Goal: Information Seeking & Learning: Learn about a topic

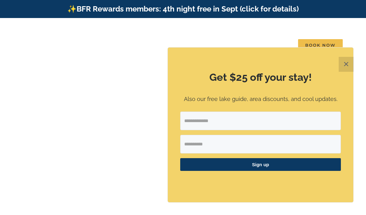
click at [345, 62] on button "✕" at bounding box center [346, 64] width 15 height 15
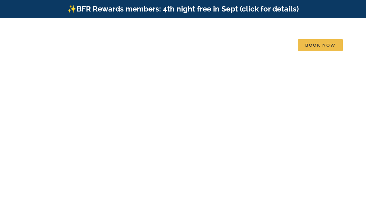
click at [210, 129] on span "Whispering Waves | 5 Bedrooms" at bounding box center [181, 131] width 61 height 5
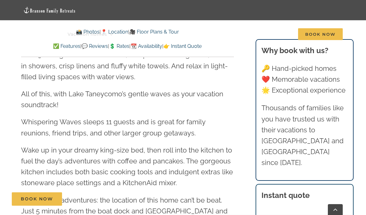
scroll to position [720, 0]
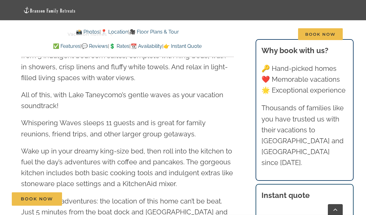
click at [150, 32] on span "Things to do" at bounding box center [142, 34] width 31 height 4
click at [164, 32] on li "Things to do 💡 Blog 🥾 Explore 📚 Get our guides" at bounding box center [152, 34] width 51 height 20
click at [144, 60] on span "🥾 Explore" at bounding box center [143, 60] width 21 height 5
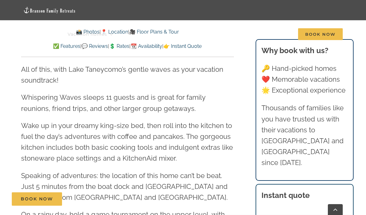
scroll to position [750, 0]
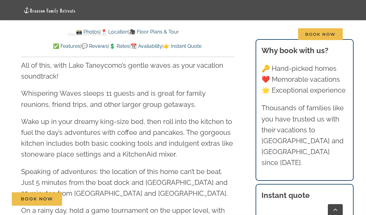
click at [191, 123] on span "Whispering Waves | 5 Bedrooms" at bounding box center [181, 124] width 61 height 5
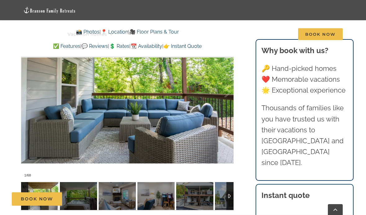
scroll to position [469, 0]
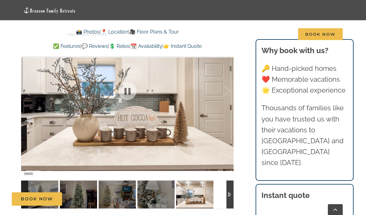
click at [222, 182] on div at bounding box center [127, 194] width 212 height 28
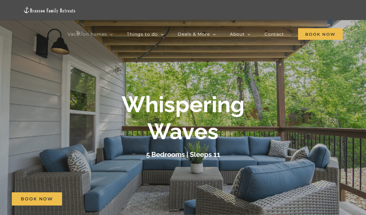
scroll to position [0, 0]
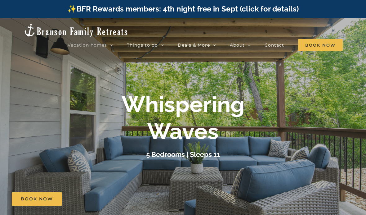
click at [193, 97] on span "Blue Pearl | 5 Bedrooms" at bounding box center [174, 99] width 46 height 5
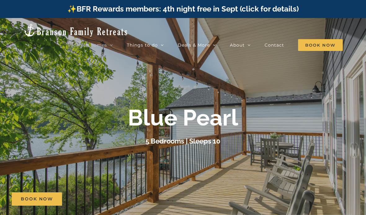
click at [2, 155] on div at bounding box center [183, 125] width 366 height 215
click at [112, 39] on link "Vacation homes" at bounding box center [90, 45] width 45 height 12
click at [186, 97] on span "Blue Pearl | 5 Bedrooms" at bounding box center [174, 99] width 46 height 5
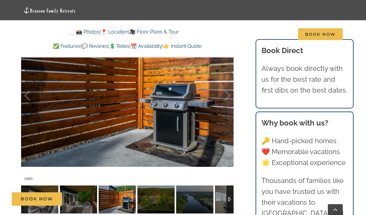
scroll to position [416, 0]
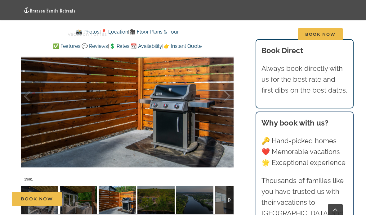
click at [153, 204] on div "Book Now" at bounding box center [188, 198] width 352 height 13
click at [156, 191] on img at bounding box center [155, 200] width 37 height 28
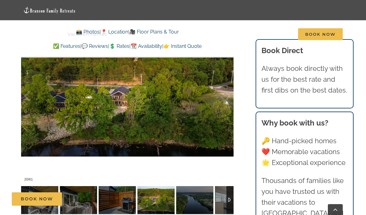
click at [196, 196] on div "Book Now" at bounding box center [188, 198] width 352 height 13
click at [194, 195] on div "Book Now" at bounding box center [188, 198] width 352 height 13
click at [219, 198] on div "Book Now" at bounding box center [188, 198] width 352 height 13
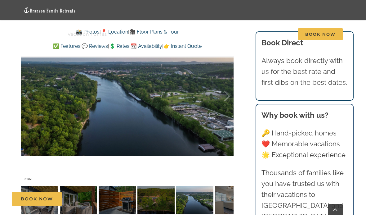
scroll to position [417, 0]
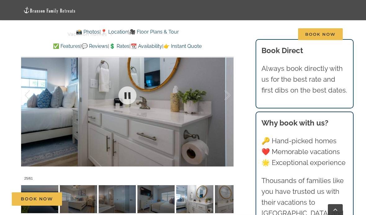
click at [230, 95] on div at bounding box center [220, 95] width 19 height 38
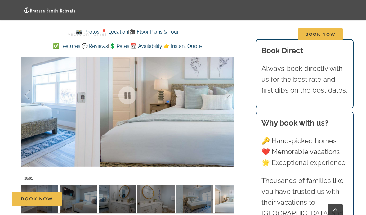
click at [229, 98] on div at bounding box center [220, 95] width 19 height 38
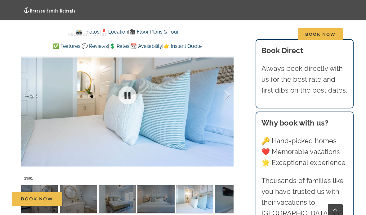
click at [232, 95] on div at bounding box center [127, 95] width 212 height 175
click at [231, 92] on div at bounding box center [127, 95] width 212 height 175
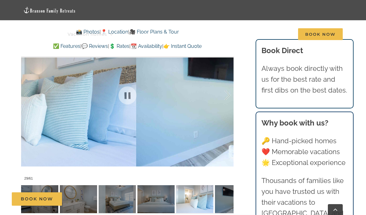
click at [227, 93] on div at bounding box center [220, 95] width 19 height 38
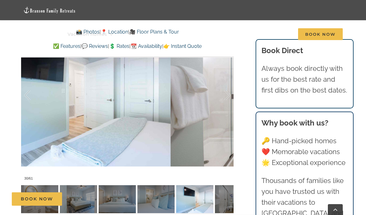
click at [230, 93] on div at bounding box center [220, 95] width 19 height 38
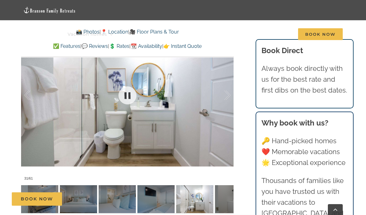
click at [232, 95] on div at bounding box center [127, 95] width 212 height 175
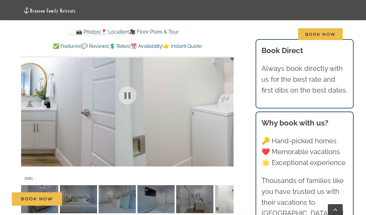
click at [228, 92] on div at bounding box center [220, 95] width 19 height 38
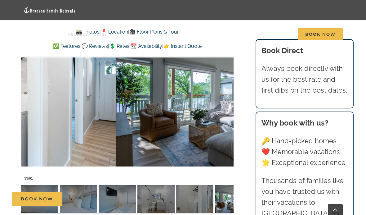
click at [230, 91] on div at bounding box center [220, 95] width 19 height 38
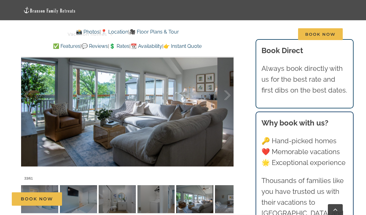
click at [229, 93] on div at bounding box center [220, 95] width 19 height 38
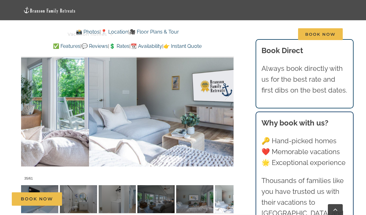
click at [228, 93] on div at bounding box center [220, 95] width 19 height 38
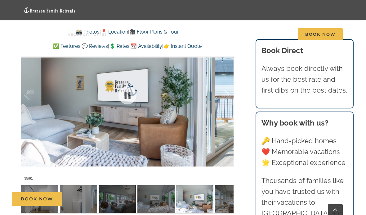
click at [228, 94] on div at bounding box center [220, 95] width 19 height 38
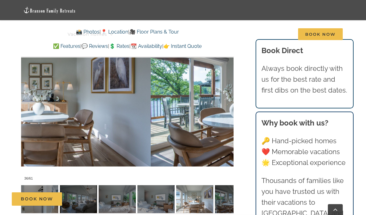
click at [228, 92] on div at bounding box center [220, 95] width 19 height 38
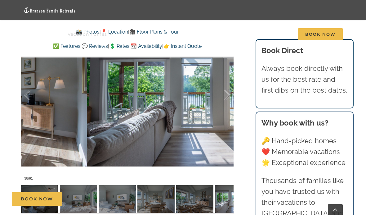
click at [229, 90] on div at bounding box center [220, 95] width 19 height 38
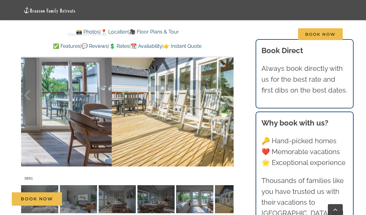
click at [229, 90] on div at bounding box center [220, 95] width 19 height 38
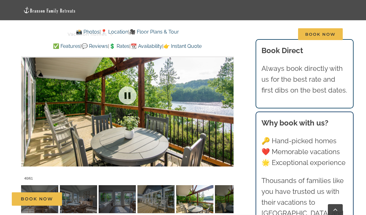
click at [231, 89] on div at bounding box center [127, 95] width 212 height 175
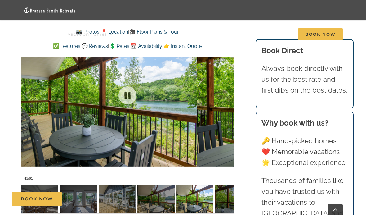
click at [228, 92] on div at bounding box center [220, 95] width 19 height 38
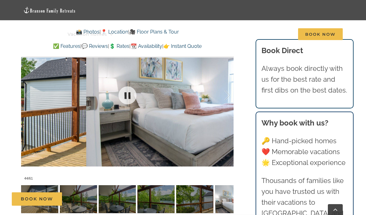
click at [231, 91] on div at bounding box center [127, 95] width 212 height 175
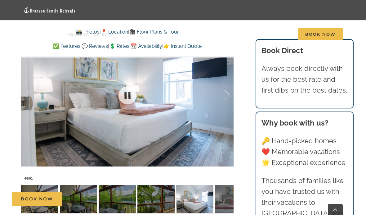
click at [231, 89] on div at bounding box center [127, 95] width 212 height 175
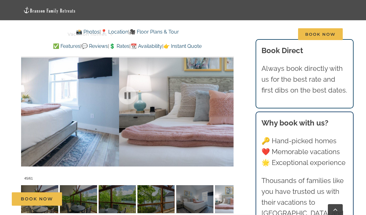
click at [229, 89] on div at bounding box center [220, 95] width 19 height 38
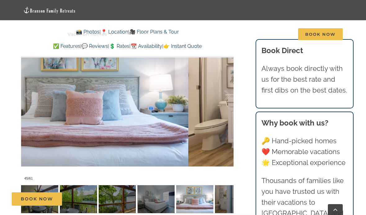
click at [226, 92] on div at bounding box center [220, 95] width 19 height 38
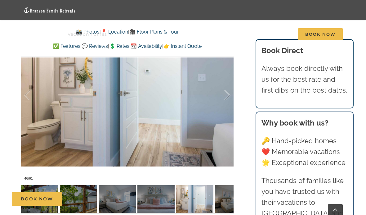
click at [226, 94] on div at bounding box center [220, 95] width 19 height 38
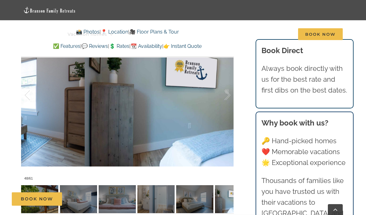
click at [227, 93] on div at bounding box center [220, 95] width 19 height 38
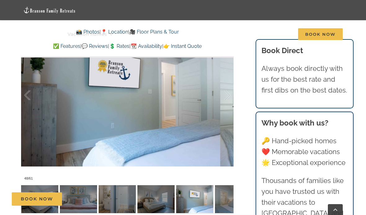
click at [228, 91] on div at bounding box center [220, 95] width 19 height 38
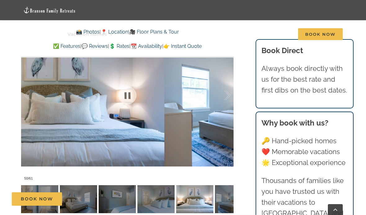
click at [230, 89] on div at bounding box center [220, 95] width 19 height 38
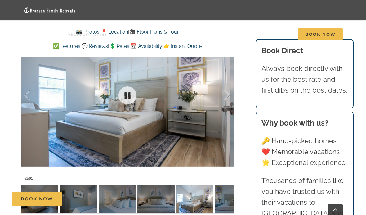
click at [231, 89] on div at bounding box center [127, 95] width 212 height 175
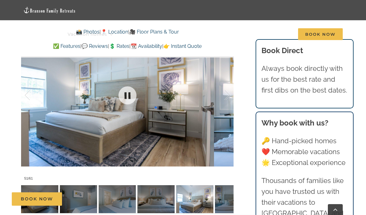
click at [229, 95] on div at bounding box center [220, 95] width 19 height 38
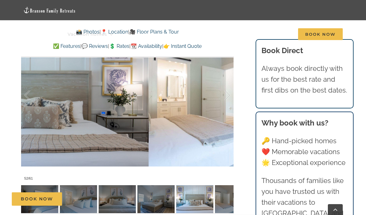
click at [230, 94] on div at bounding box center [220, 95] width 19 height 38
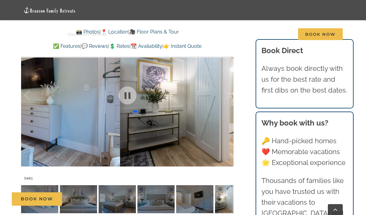
click at [229, 93] on div at bounding box center [220, 95] width 19 height 38
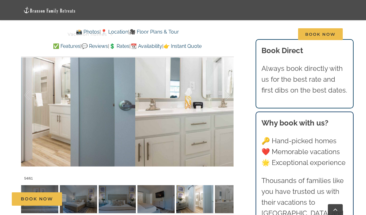
click at [228, 95] on div at bounding box center [220, 95] width 19 height 38
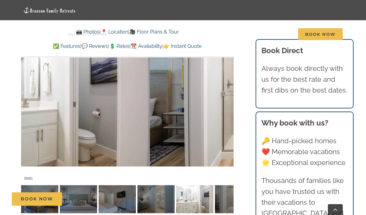
click at [229, 94] on div at bounding box center [220, 95] width 19 height 38
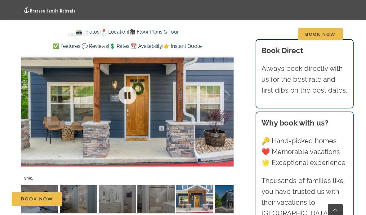
click at [228, 96] on div at bounding box center [220, 95] width 19 height 38
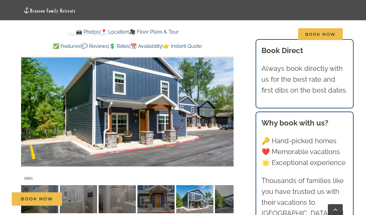
click at [226, 98] on div at bounding box center [220, 95] width 19 height 38
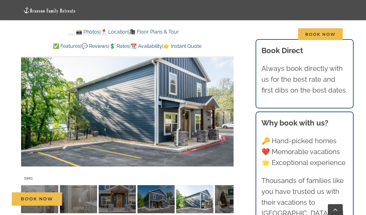
click at [226, 96] on div at bounding box center [220, 95] width 19 height 38
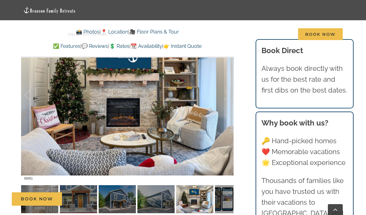
click at [227, 98] on div at bounding box center [220, 95] width 19 height 38
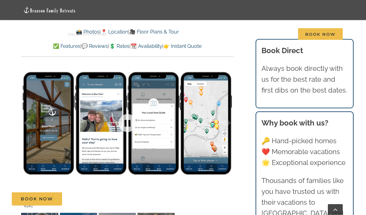
scroll to position [390, 0]
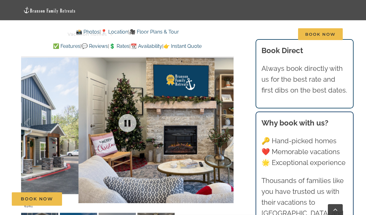
click at [230, 122] on div at bounding box center [220, 123] width 19 height 38
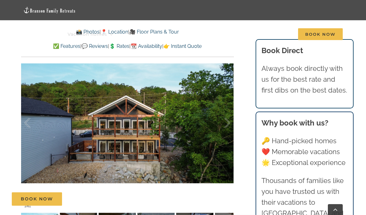
scroll to position [379, 0]
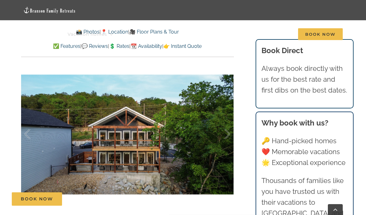
click at [144, 33] on span "Things to do" at bounding box center [142, 34] width 31 height 4
click at [142, 31] on link "Things to do" at bounding box center [145, 34] width 37 height 20
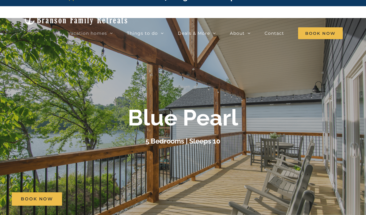
scroll to position [0, 0]
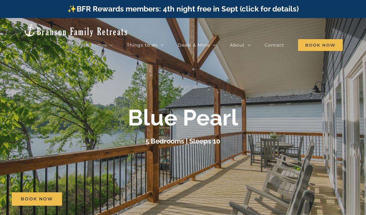
click at [207, 73] on link "🔥 Specials" at bounding box center [217, 78] width 78 height 11
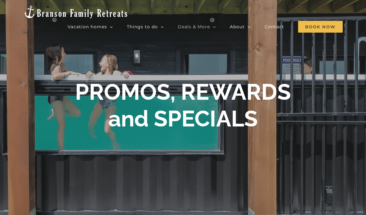
click at [188, 68] on span "[GEOGRAPHIC_DATA]" at bounding box center [171, 70] width 40 height 5
click at [101, 90] on span "See all homes" at bounding box center [87, 92] width 27 height 5
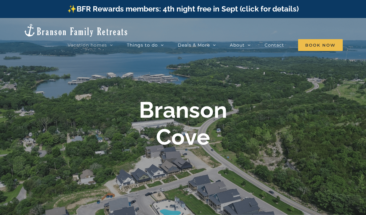
click at [59, 147] on div "[GEOGRAPHIC_DATA]" at bounding box center [183, 123] width 248 height 54
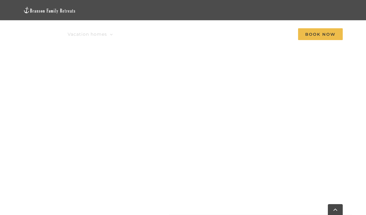
scroll to position [411, 0]
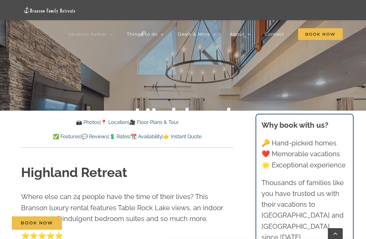
scroll to position [173, 0]
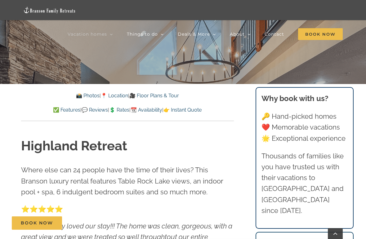
click at [157, 95] on link "🎥 Floor Plans & Tour" at bounding box center [154, 96] width 50 height 6
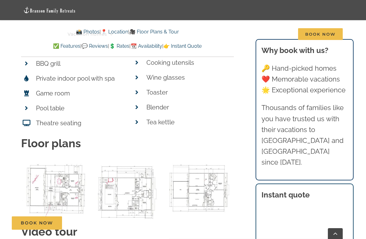
scroll to position [2477, 0]
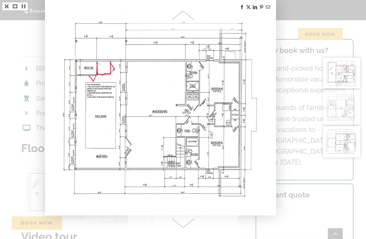
scroll to position [2477, 0]
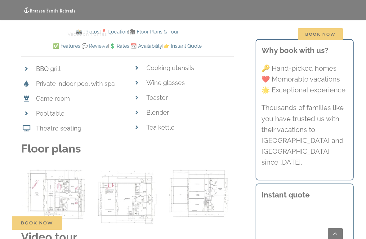
click at [7, 1] on div at bounding box center [183, 119] width 366 height 239
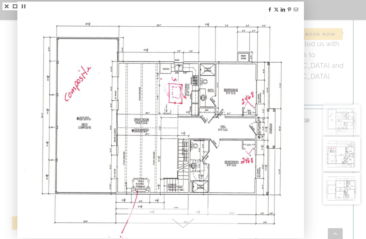
scroll to position [2639, 0]
click at [21, 6] on link at bounding box center [23, 6] width 8 height 8
click at [18, 121] on div at bounding box center [160, 120] width 286 height 237
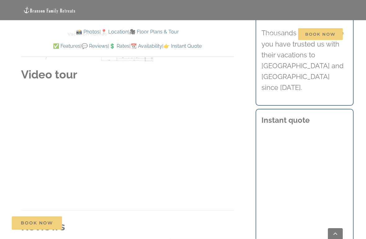
click at [5, 110] on div at bounding box center [183, 119] width 366 height 239
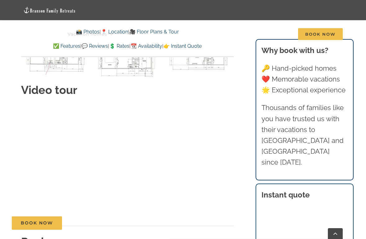
scroll to position [2619, 0]
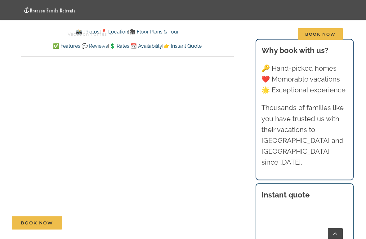
scroll to position [2906, 0]
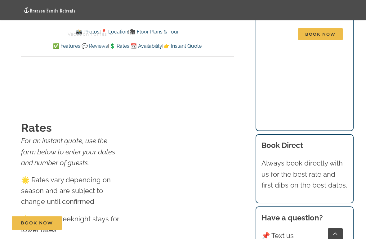
scroll to position [3363, 0]
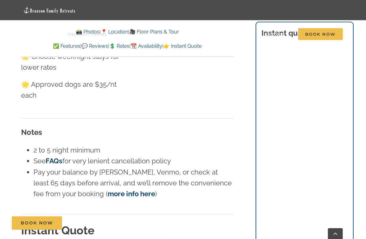
scroll to position [3526, 0]
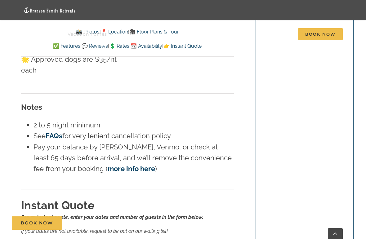
scroll to position [3550, 0]
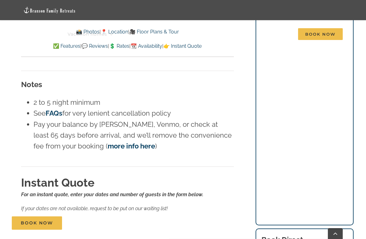
scroll to position [3572, 0]
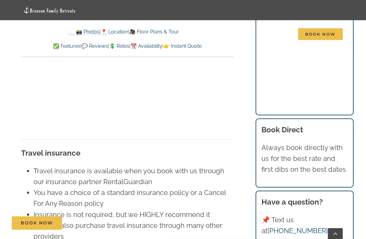
scroll to position [3851, 0]
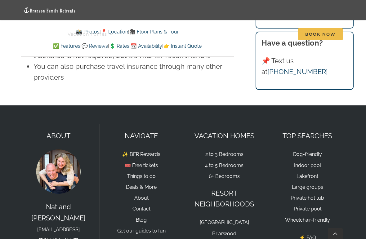
scroll to position [4010, 0]
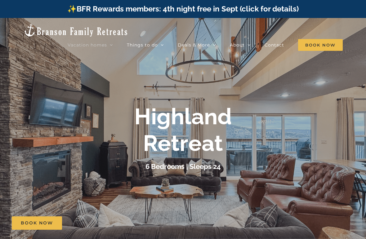
click at [187, 108] on span "[GEOGRAPHIC_DATA]" at bounding box center [171, 110] width 40 height 5
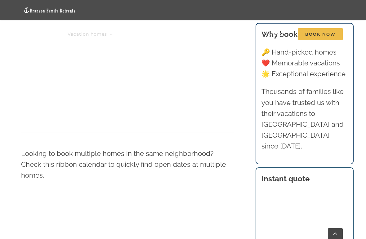
scroll to position [424, 0]
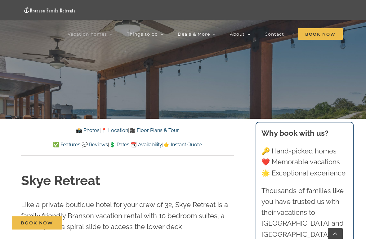
click at [162, 129] on link "🎥 Floor Plans & Tour" at bounding box center [154, 131] width 50 height 6
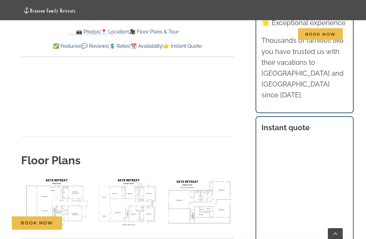
scroll to position [2023, 0]
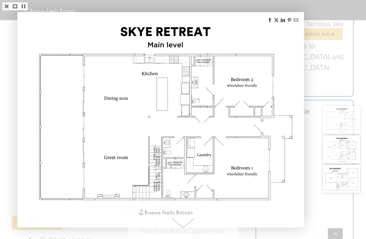
scroll to position [2224, 0]
click at [199, 227] on span at bounding box center [183, 223] width 110 height 31
click at [179, 222] on span at bounding box center [183, 223] width 110 height 31
click at [189, 220] on span at bounding box center [183, 223] width 110 height 31
click at [184, 224] on span at bounding box center [183, 223] width 110 height 31
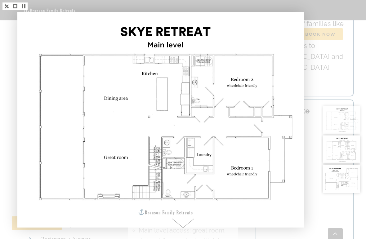
click at [185, 224] on span at bounding box center [183, 223] width 110 height 31
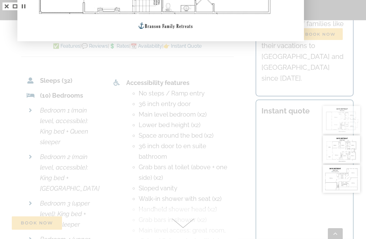
click at [181, 226] on span at bounding box center [183, 223] width 110 height 31
